Goal: Navigation & Orientation: Find specific page/section

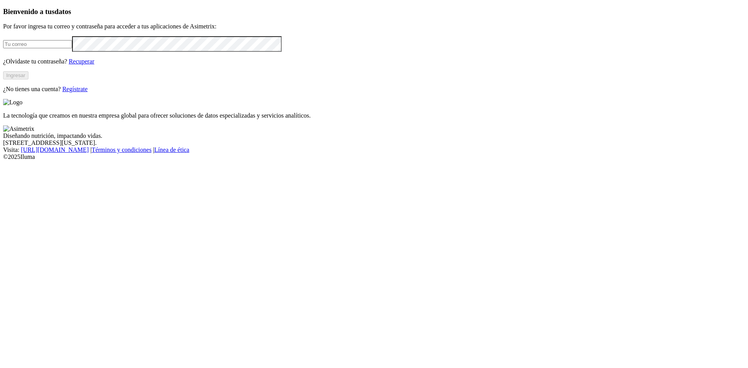
type input "[EMAIL_ADDRESS][DOMAIN_NAME]"
click at [28, 79] on button "Ingresar" at bounding box center [15, 75] width 25 height 8
